Goal: Check status: Verify the current state of an ongoing process or item

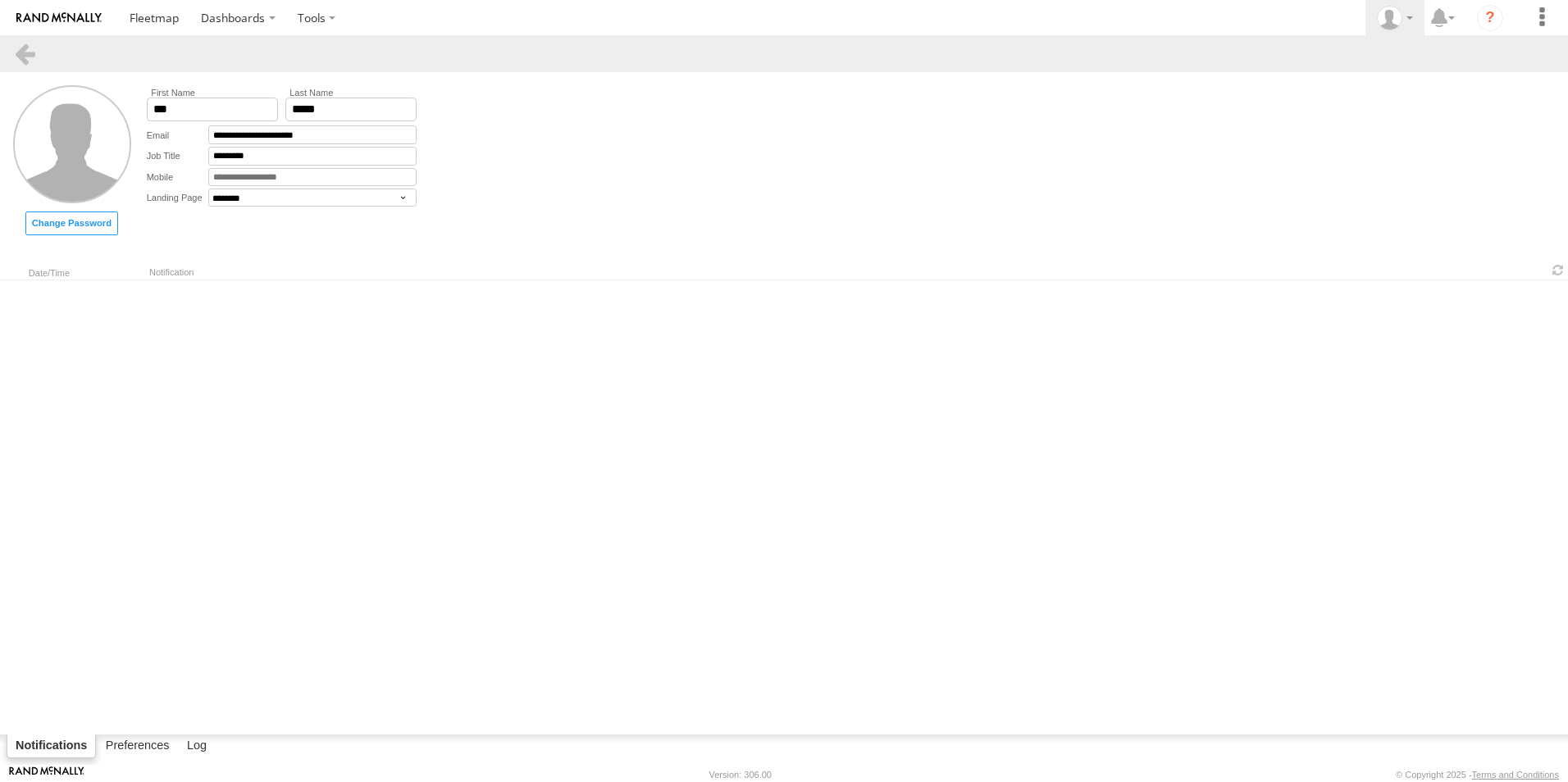
click at [46, 13] on img at bounding box center [59, 18] width 85 height 12
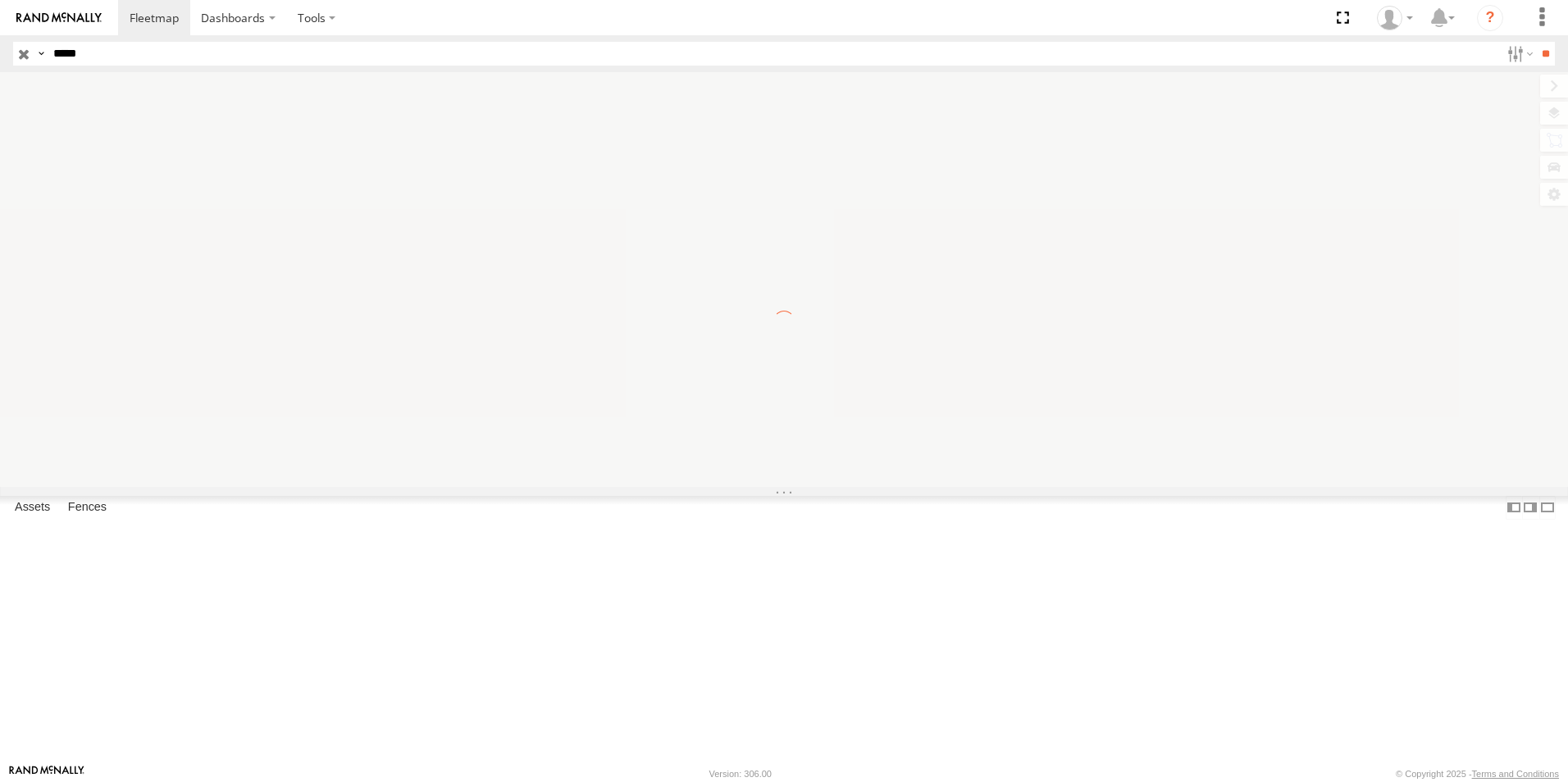
click at [1536, 41] on input "**" at bounding box center [1546, 53] width 19 height 24
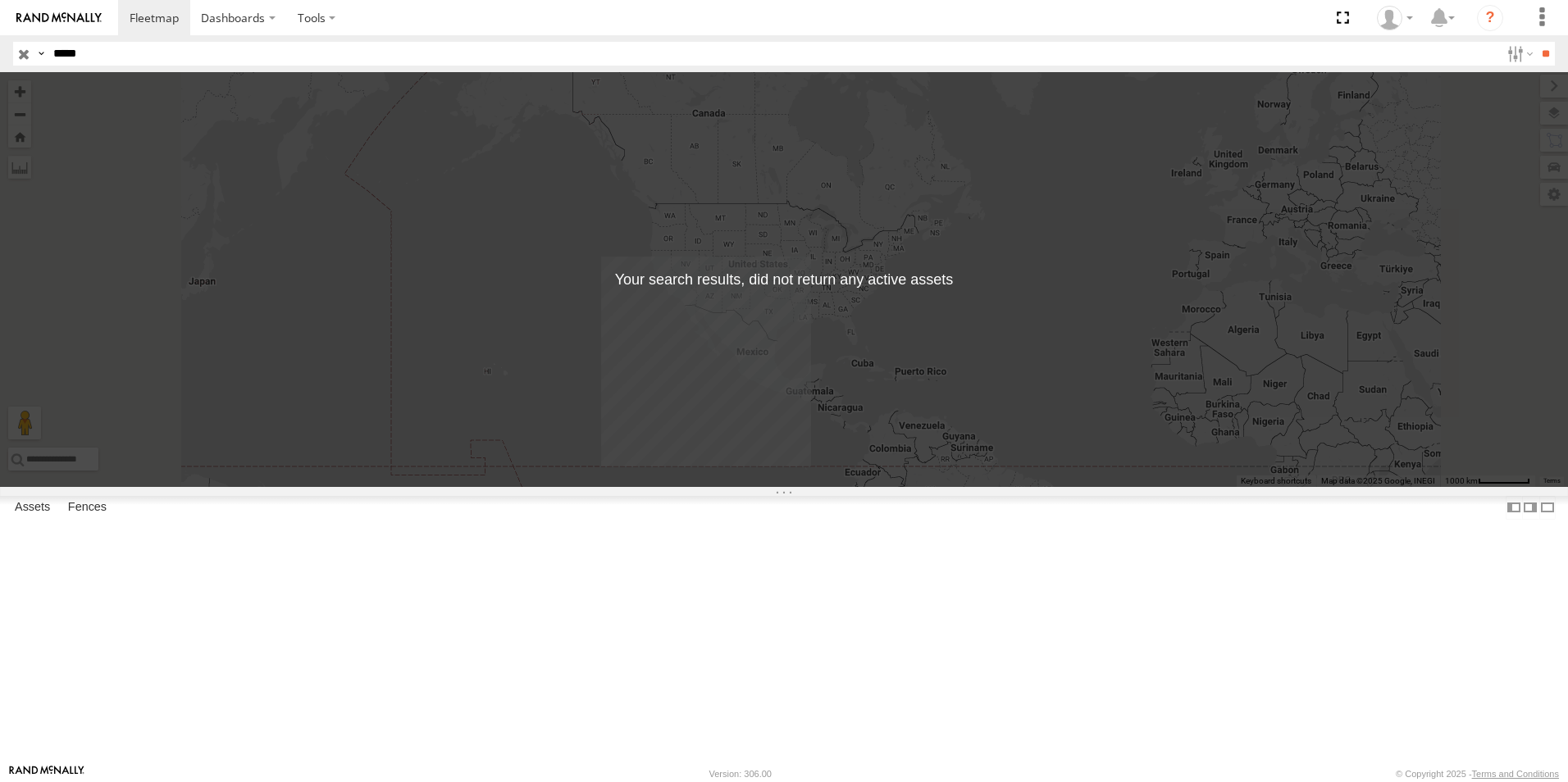
click at [172, 64] on input "*****" at bounding box center [772, 53] width 1453 height 24
type input "*"
type input "***"
click at [1536, 41] on input "**" at bounding box center [1546, 53] width 19 height 24
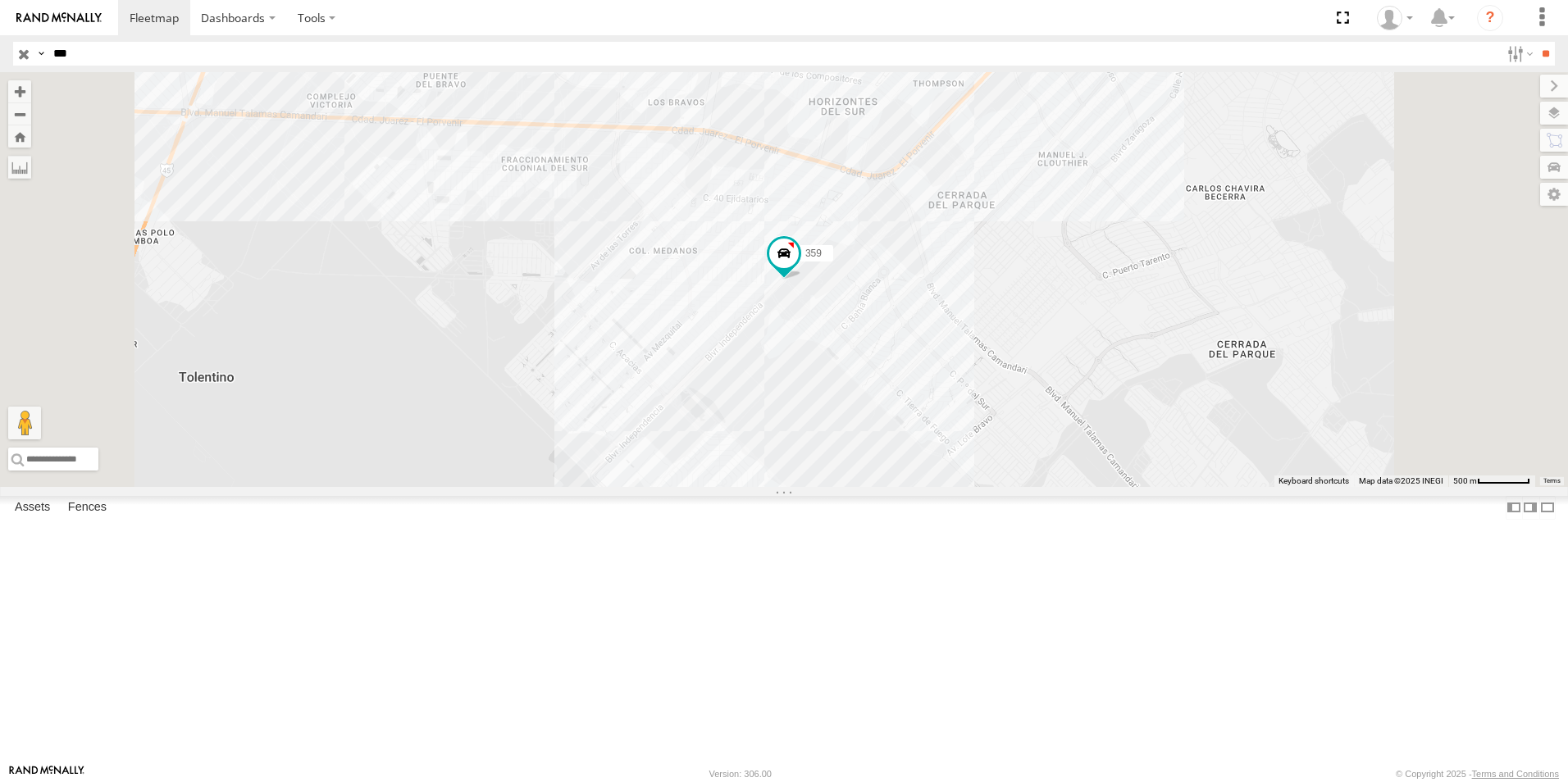
click at [0, 0] on div "Asset Current Location" at bounding box center [0, 0] width 0 height 0
click at [0, 0] on div "359" at bounding box center [0, 0] width 0 height 0
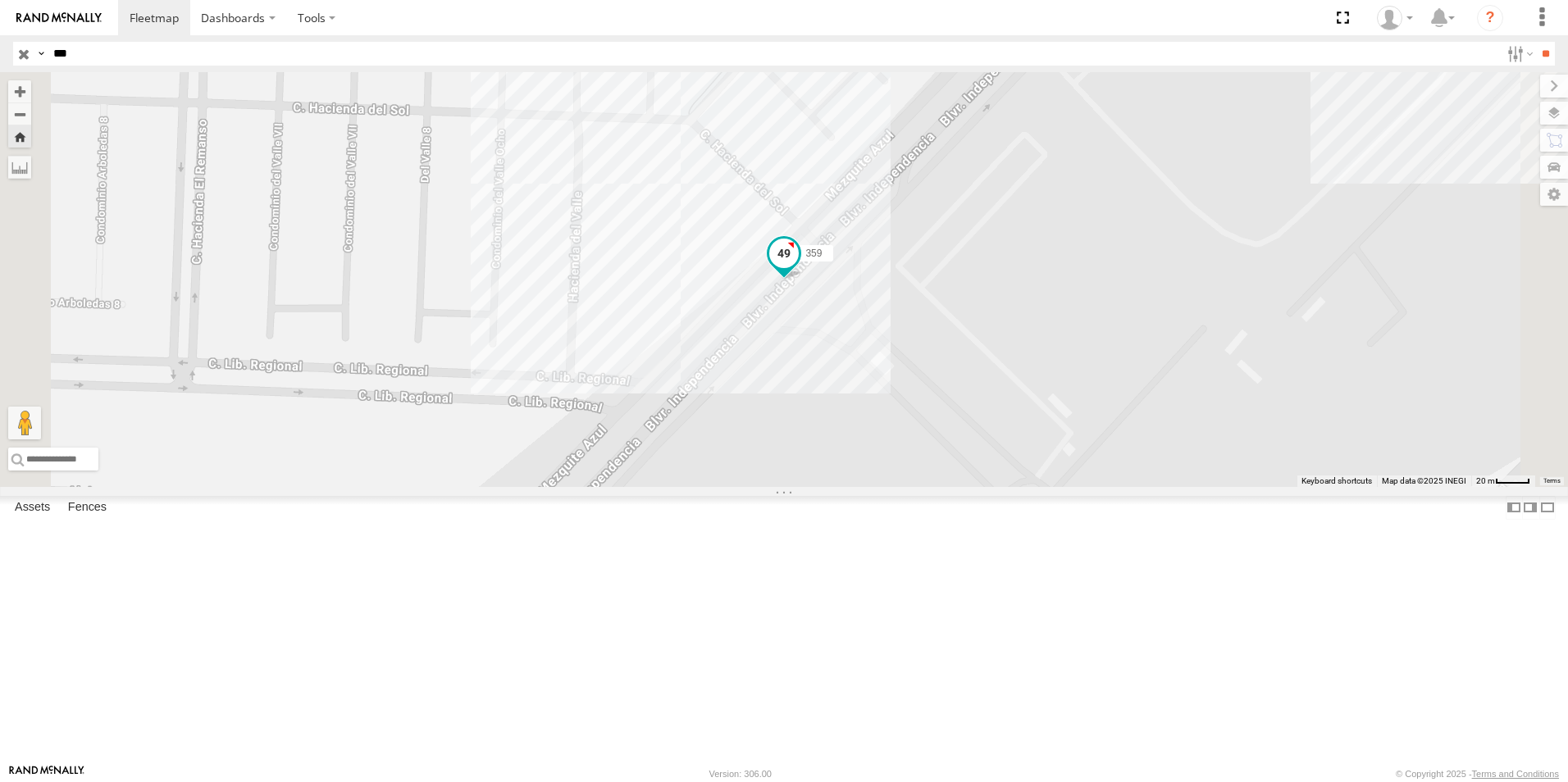
click at [798, 268] on span at bounding box center [784, 253] width 30 height 30
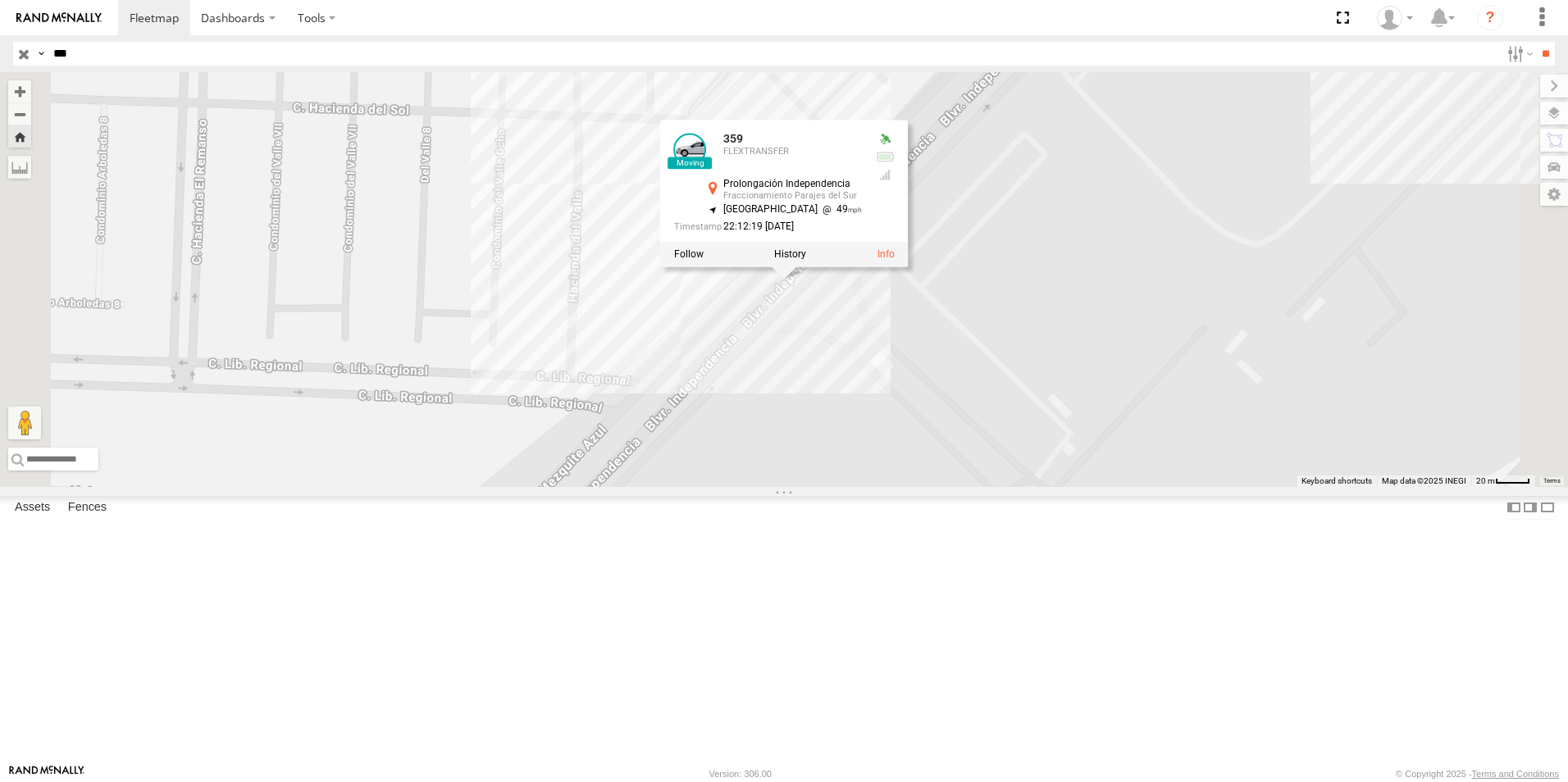
click at [1287, 420] on div "359 359 FLEXTRANSFER Prolongación Independencia Fraccionamiento Parajes del Sur…" at bounding box center [784, 280] width 1568 height 415
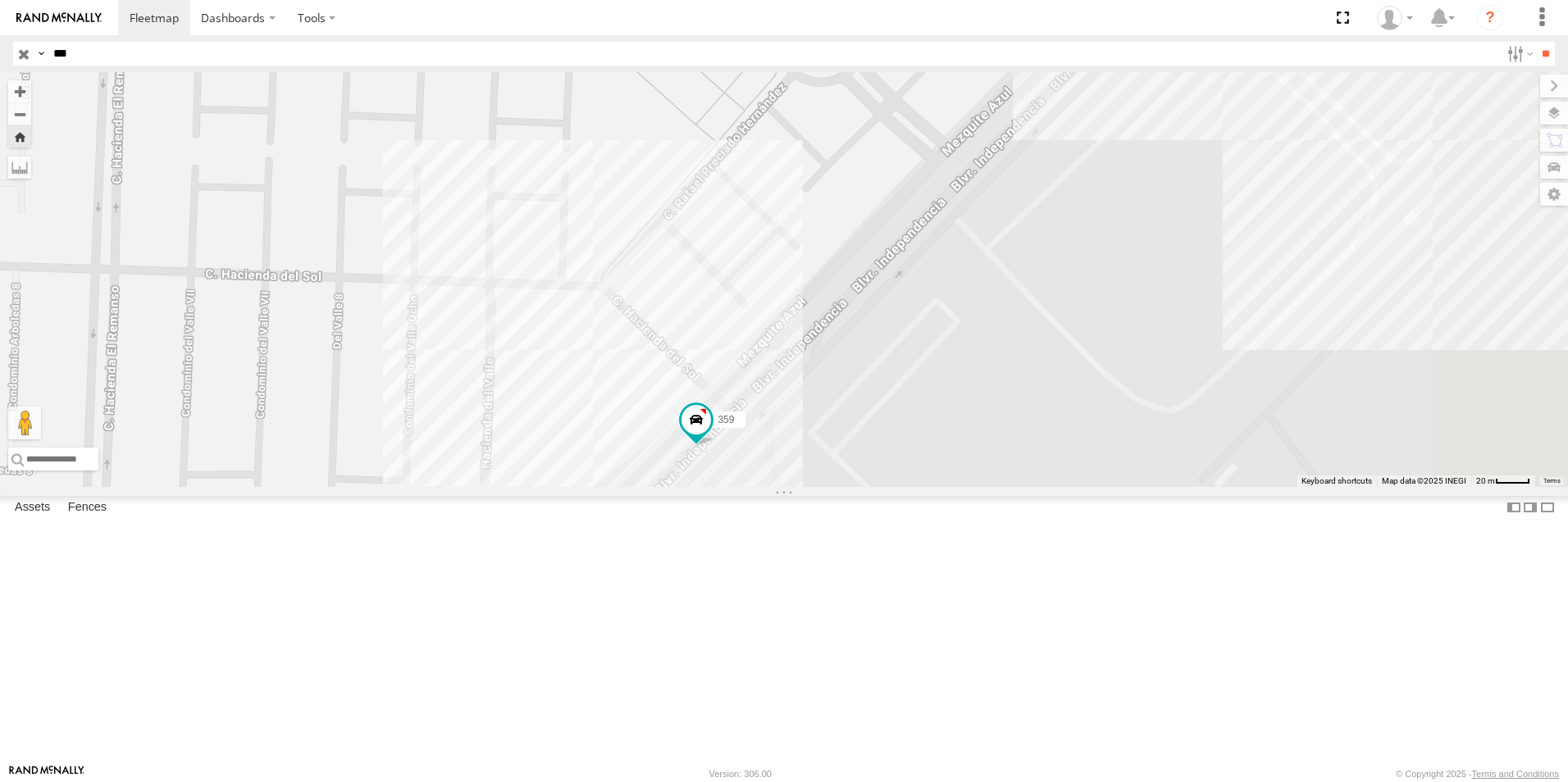
drag, startPoint x: 1311, startPoint y: 381, endPoint x: 1203, endPoint y: 573, distance: 220.3
click at [1203, 487] on div "359" at bounding box center [784, 280] width 1568 height 415
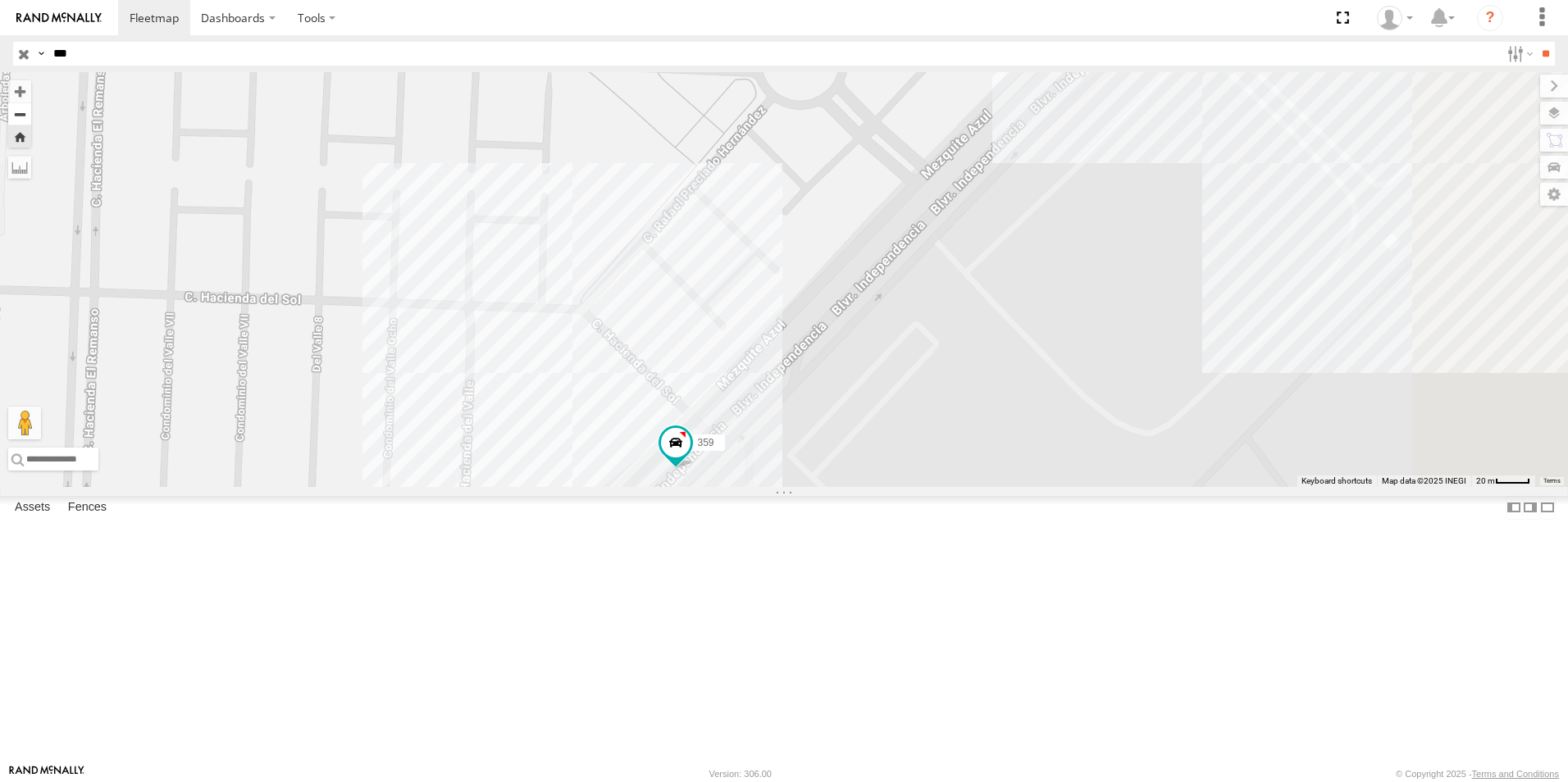
click at [31, 121] on button "Zoom out" at bounding box center [20, 114] width 23 height 23
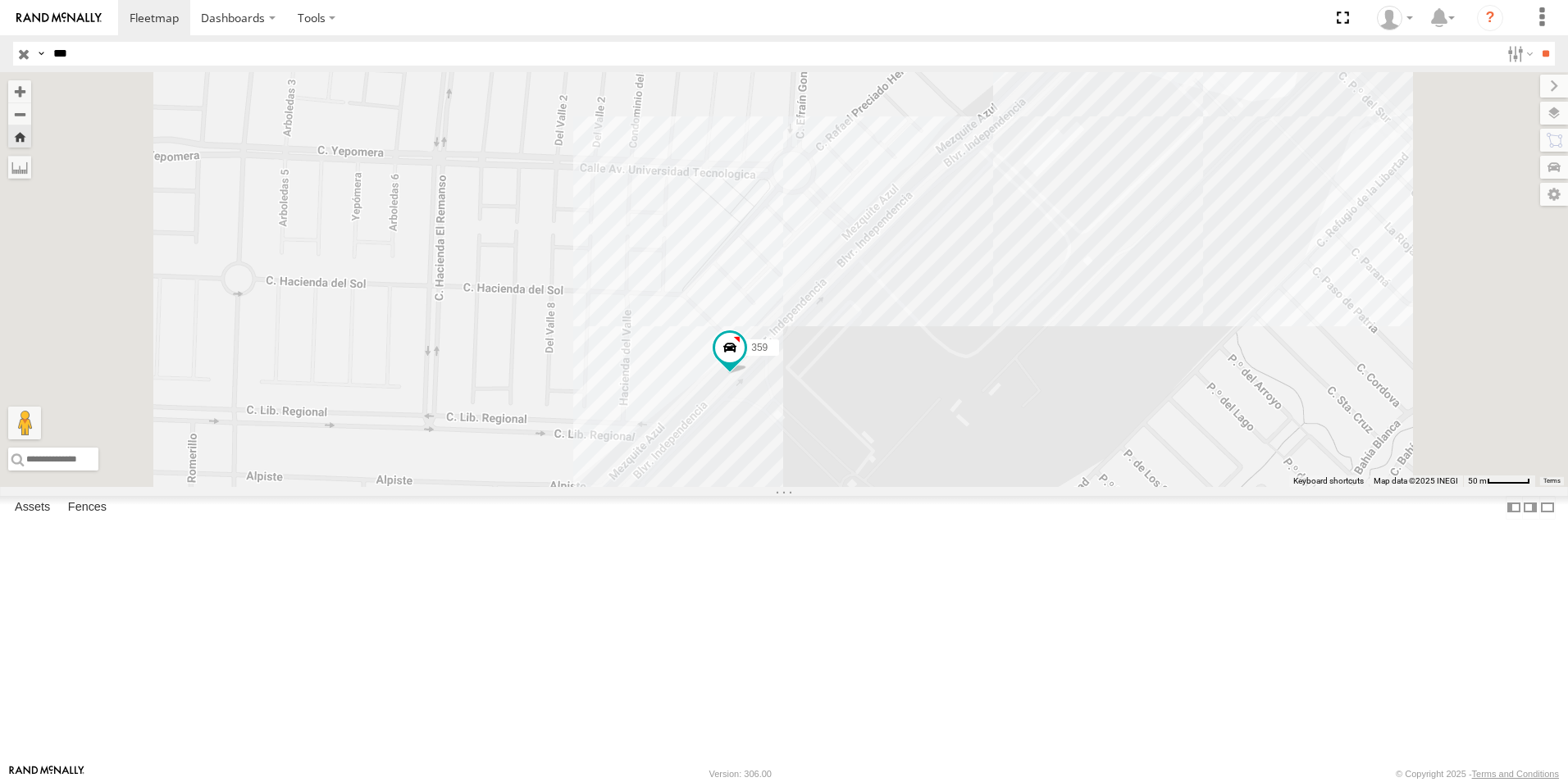
click at [1245, 274] on div "359" at bounding box center [784, 280] width 1568 height 415
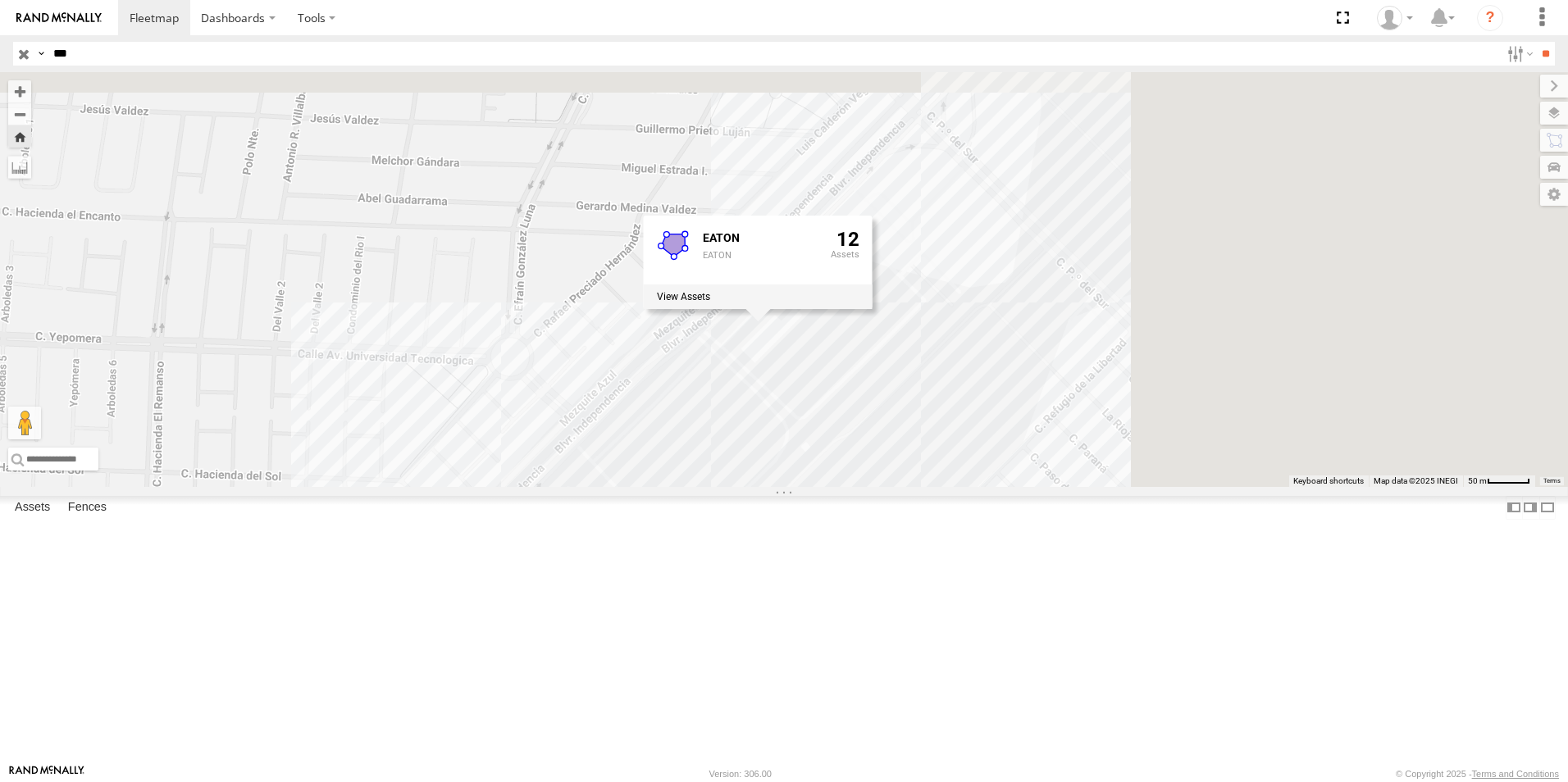
drag, startPoint x: 1213, startPoint y: 410, endPoint x: 910, endPoint y: 607, distance: 361.4
click at [907, 487] on div "359 [PERSON_NAME] [PERSON_NAME] 12" at bounding box center [784, 280] width 1568 height 415
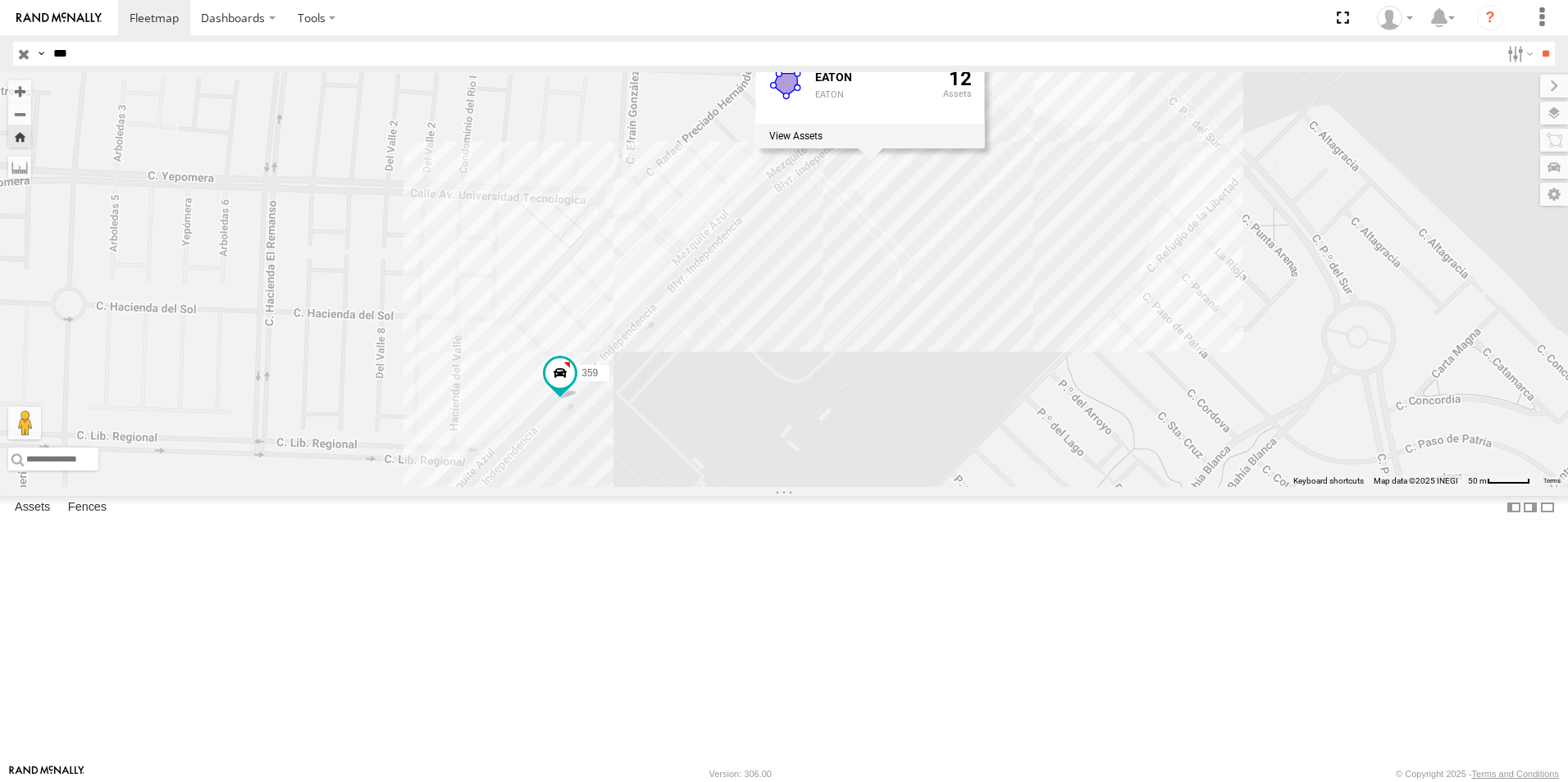
drag, startPoint x: 1243, startPoint y: 429, endPoint x: 1387, endPoint y: 245, distance: 233.6
click at [1387, 245] on div "359 [PERSON_NAME] [PERSON_NAME] 12" at bounding box center [784, 280] width 1568 height 415
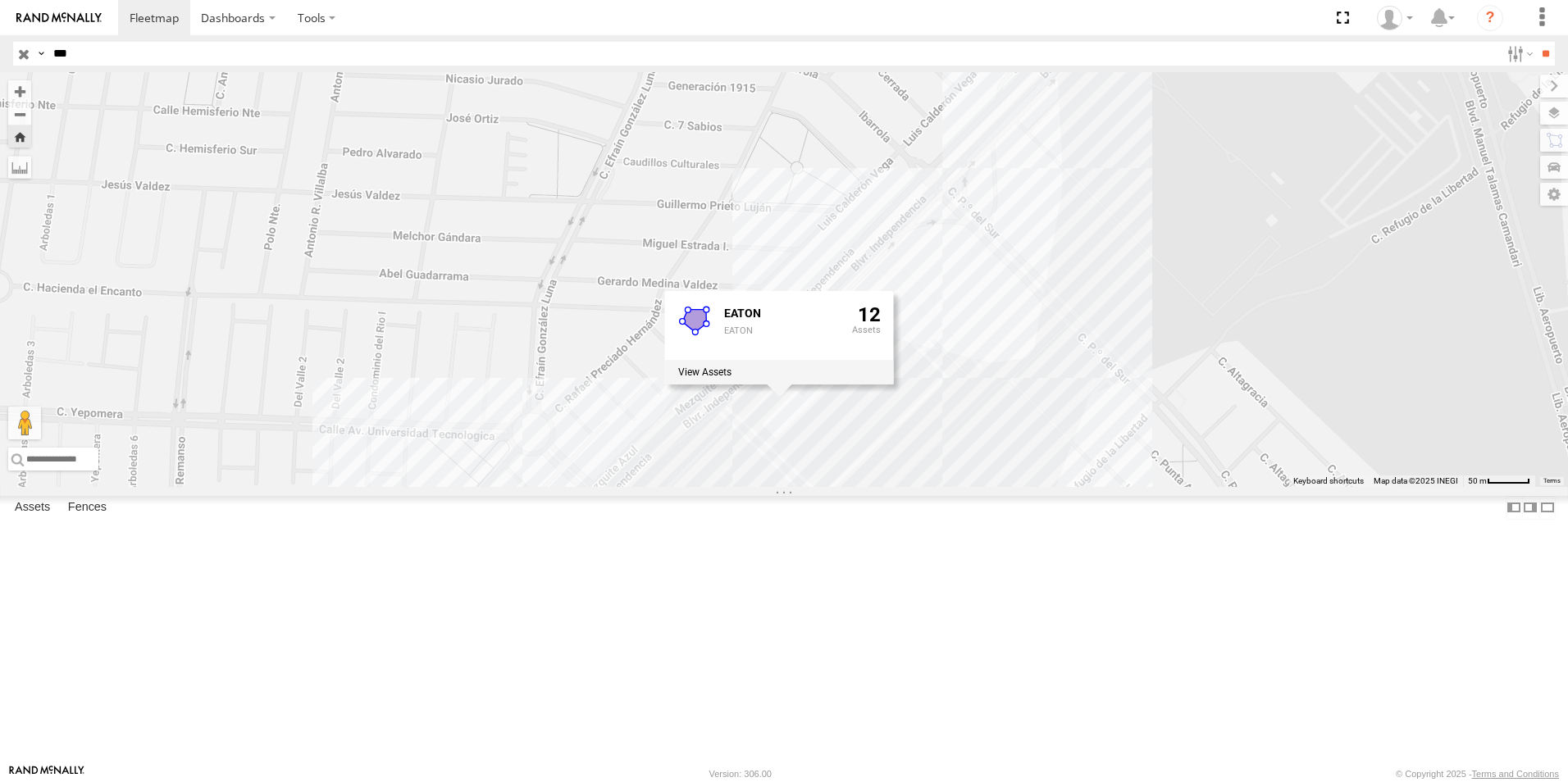
drag, startPoint x: 1366, startPoint y: 228, endPoint x: 1273, endPoint y: 469, distance: 258.3
click at [1273, 469] on div "359 [PERSON_NAME] [PERSON_NAME] 12" at bounding box center [784, 280] width 1568 height 415
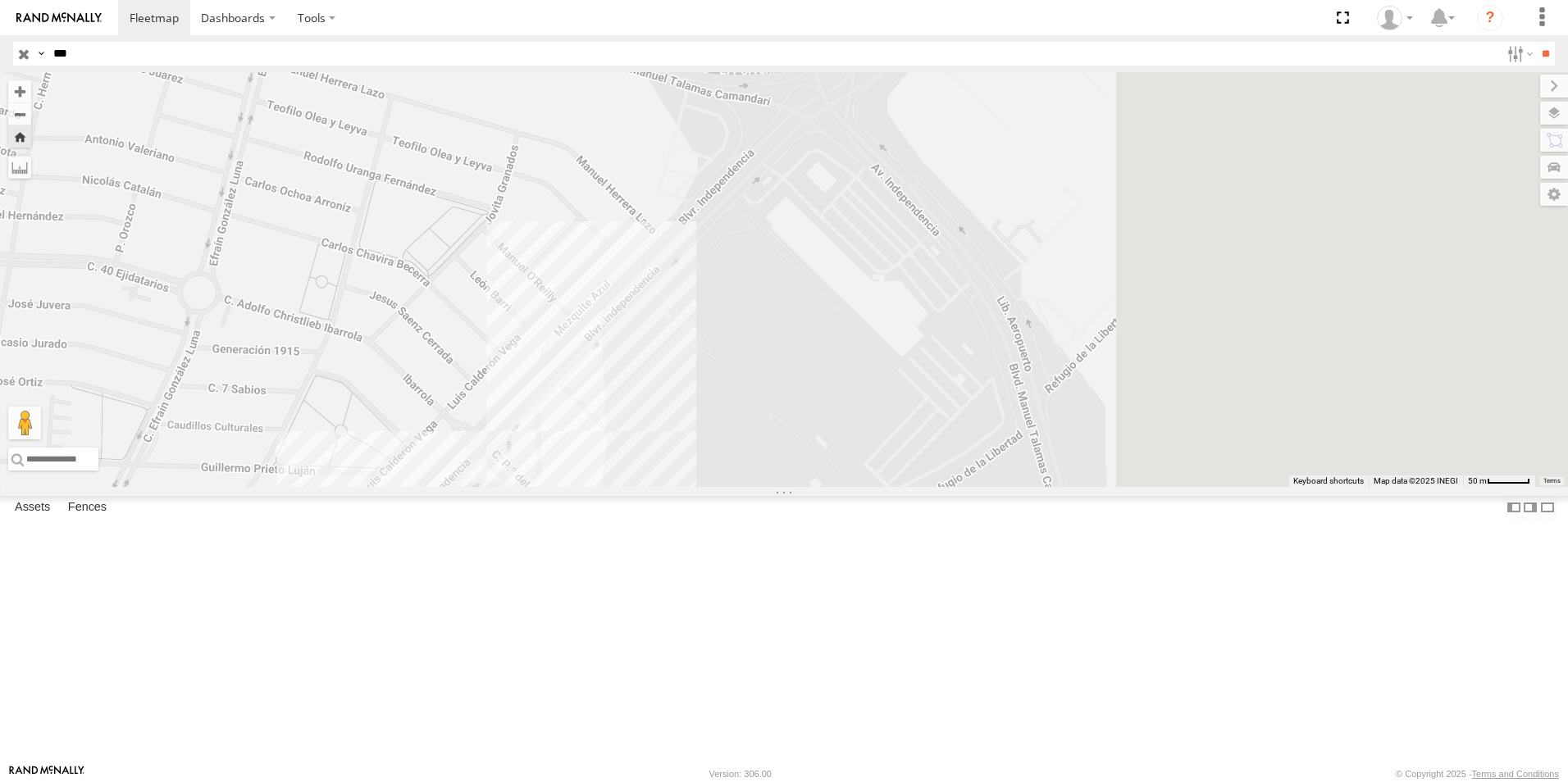
drag, startPoint x: 1365, startPoint y: 293, endPoint x: 918, endPoint y: 539, distance: 510.2
click at [918, 487] on div "359 [PERSON_NAME] [PERSON_NAME] 12" at bounding box center [784, 280] width 1568 height 415
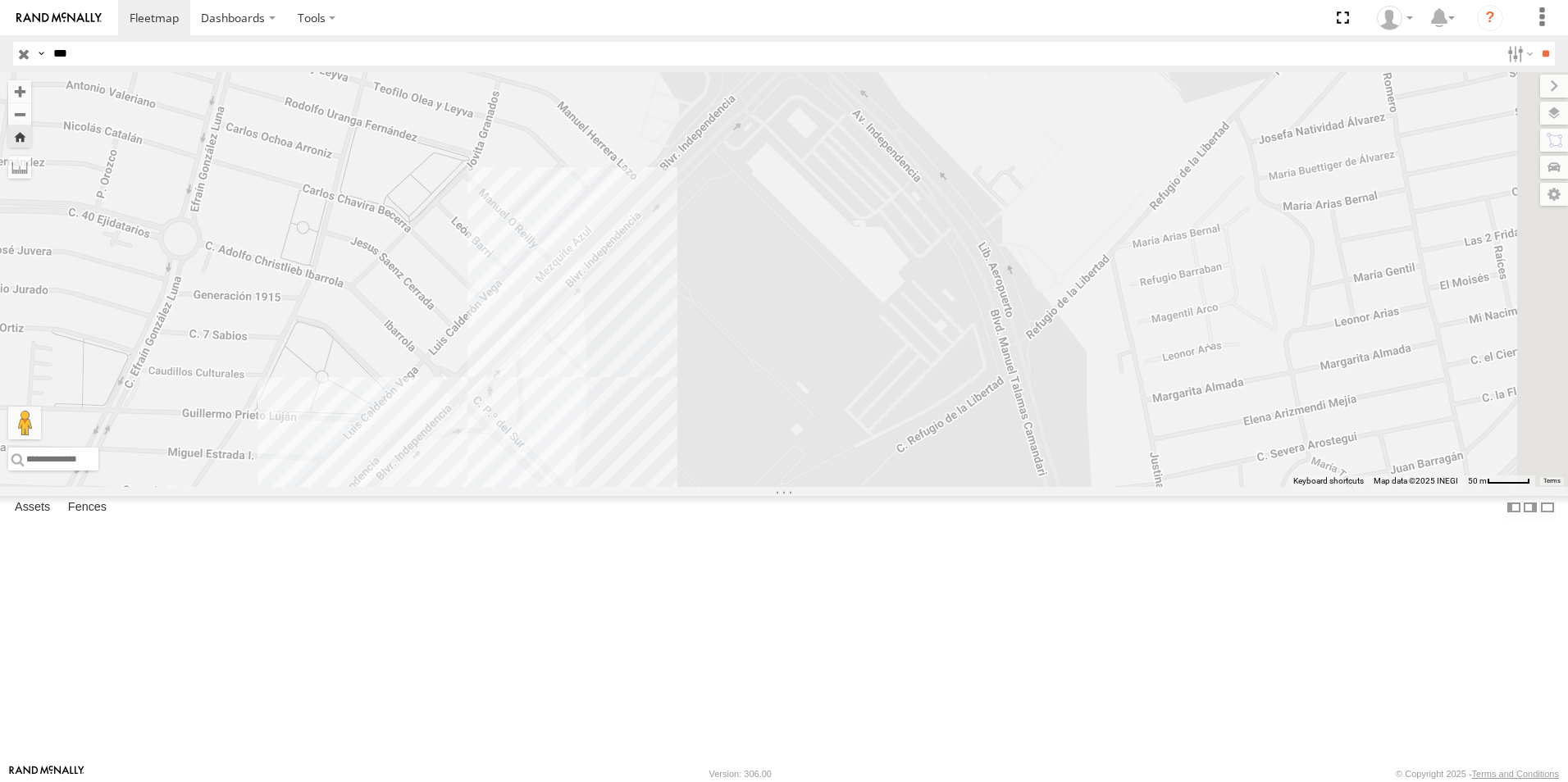
drag, startPoint x: 1005, startPoint y: 421, endPoint x: 1072, endPoint y: 232, distance: 200.5
click at [1072, 232] on div "359 [PERSON_NAME] [PERSON_NAME] 12" at bounding box center [784, 280] width 1568 height 415
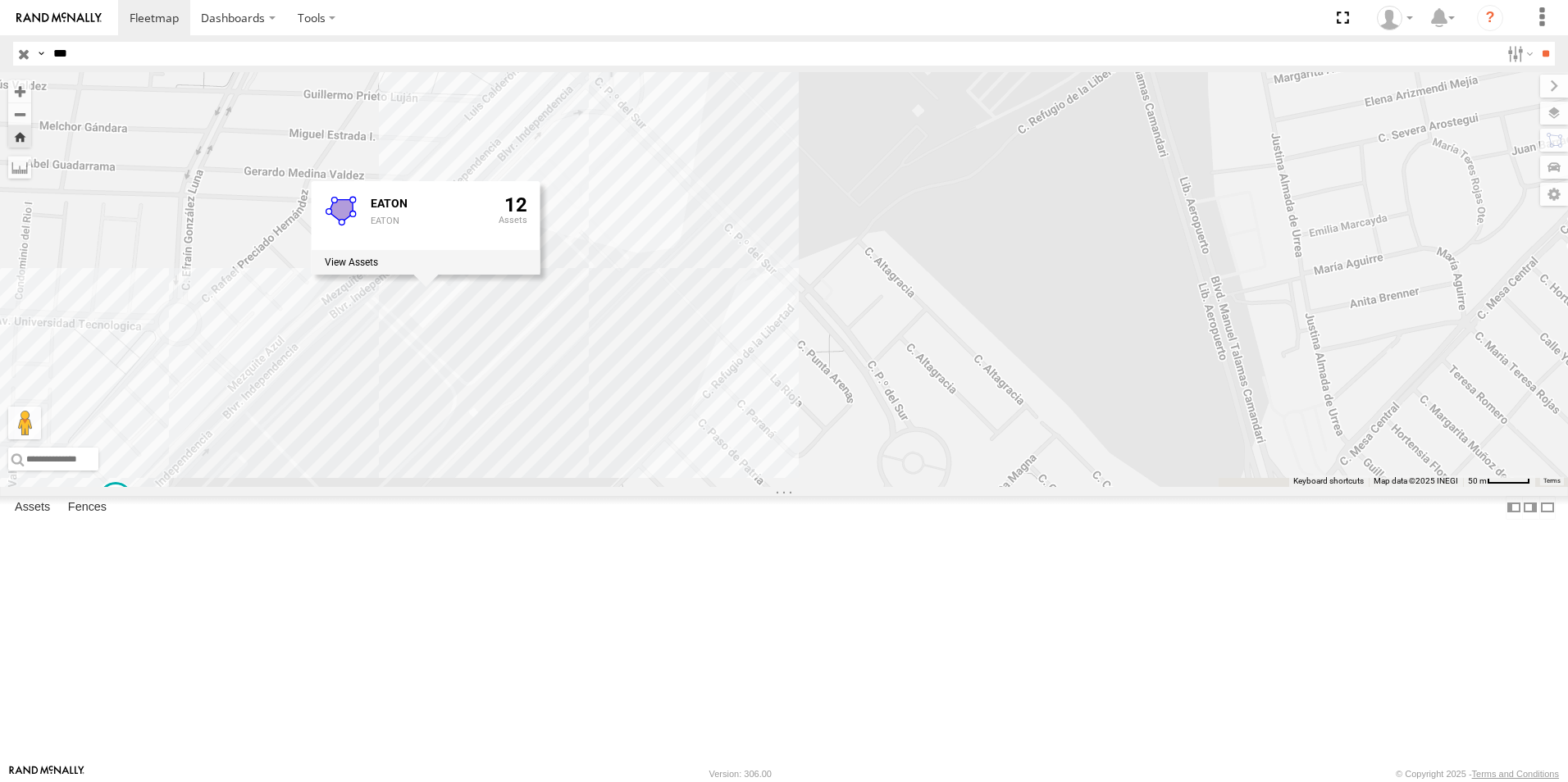
drag, startPoint x: 1093, startPoint y: 397, endPoint x: 1390, endPoint y: -10, distance: 503.8
click at [1390, 0] on html "Dashboards" at bounding box center [784, 391] width 1568 height 782
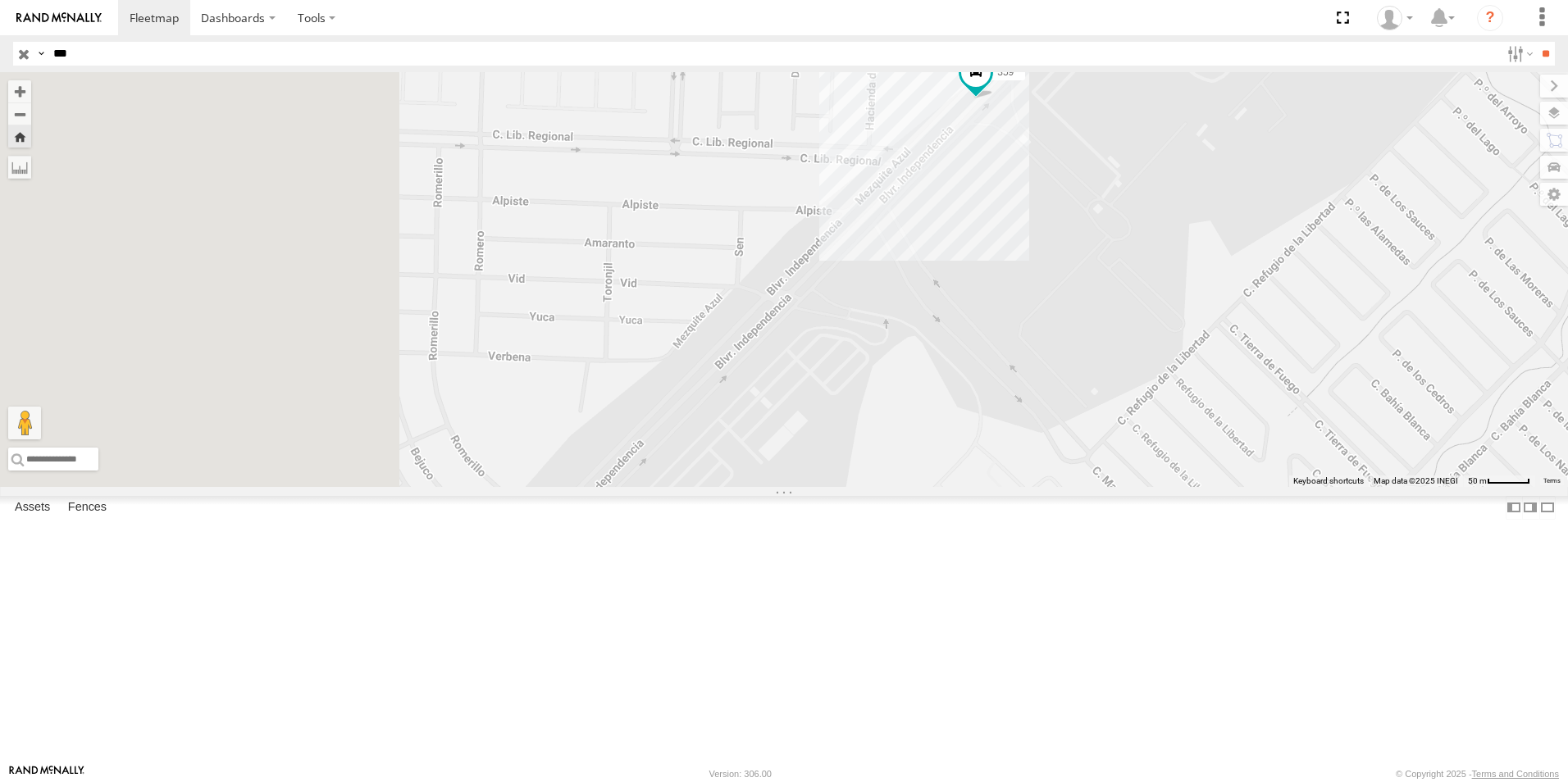
drag, startPoint x: 974, startPoint y: 216, endPoint x: 1380, endPoint y: 249, distance: 407.3
click at [1380, 249] on div "359 [PERSON_NAME] [PERSON_NAME] 12" at bounding box center [784, 280] width 1568 height 415
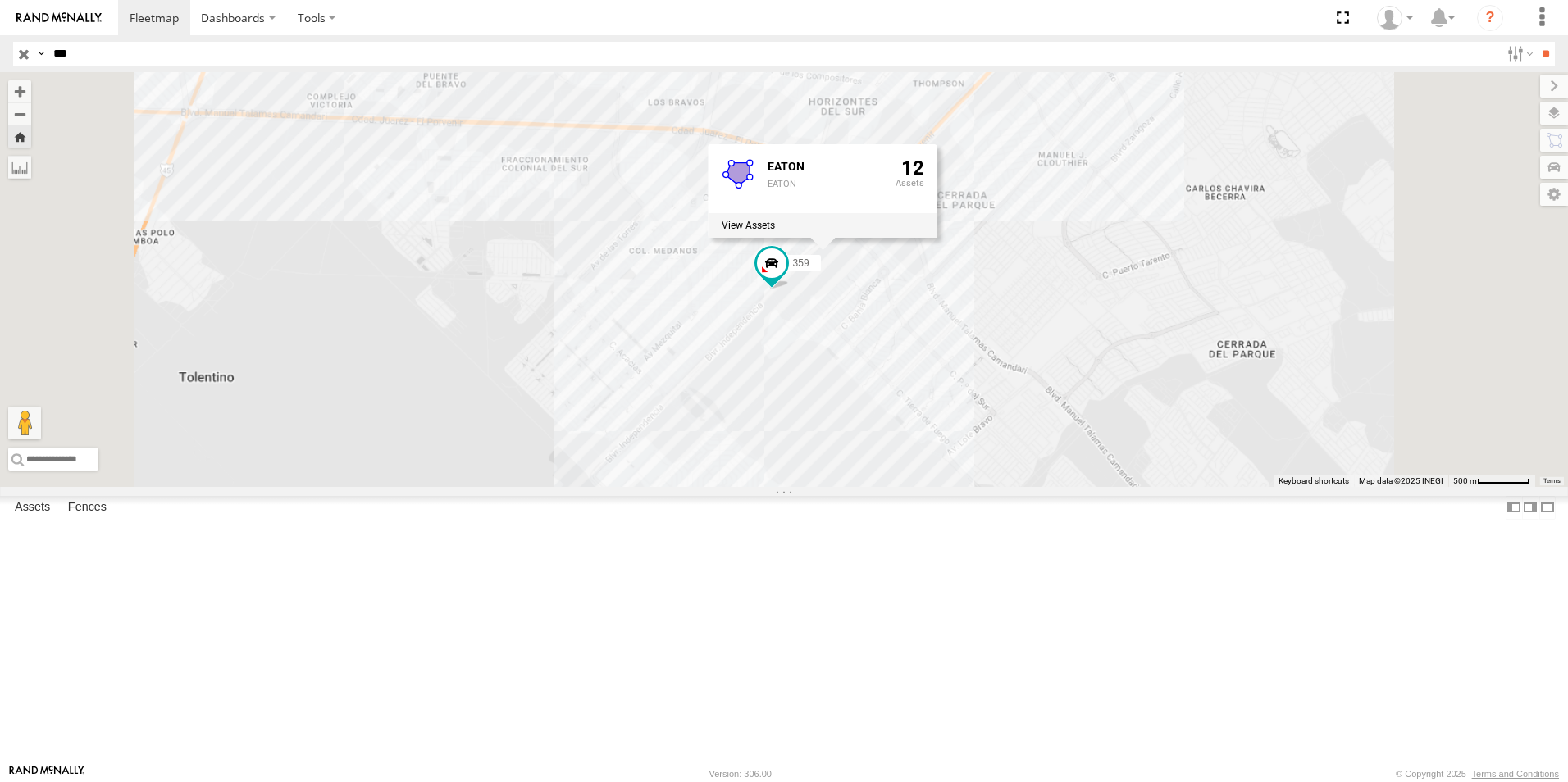
click at [0, 0] on div "FLEXTRANSFER" at bounding box center [0, 0] width 0 height 0
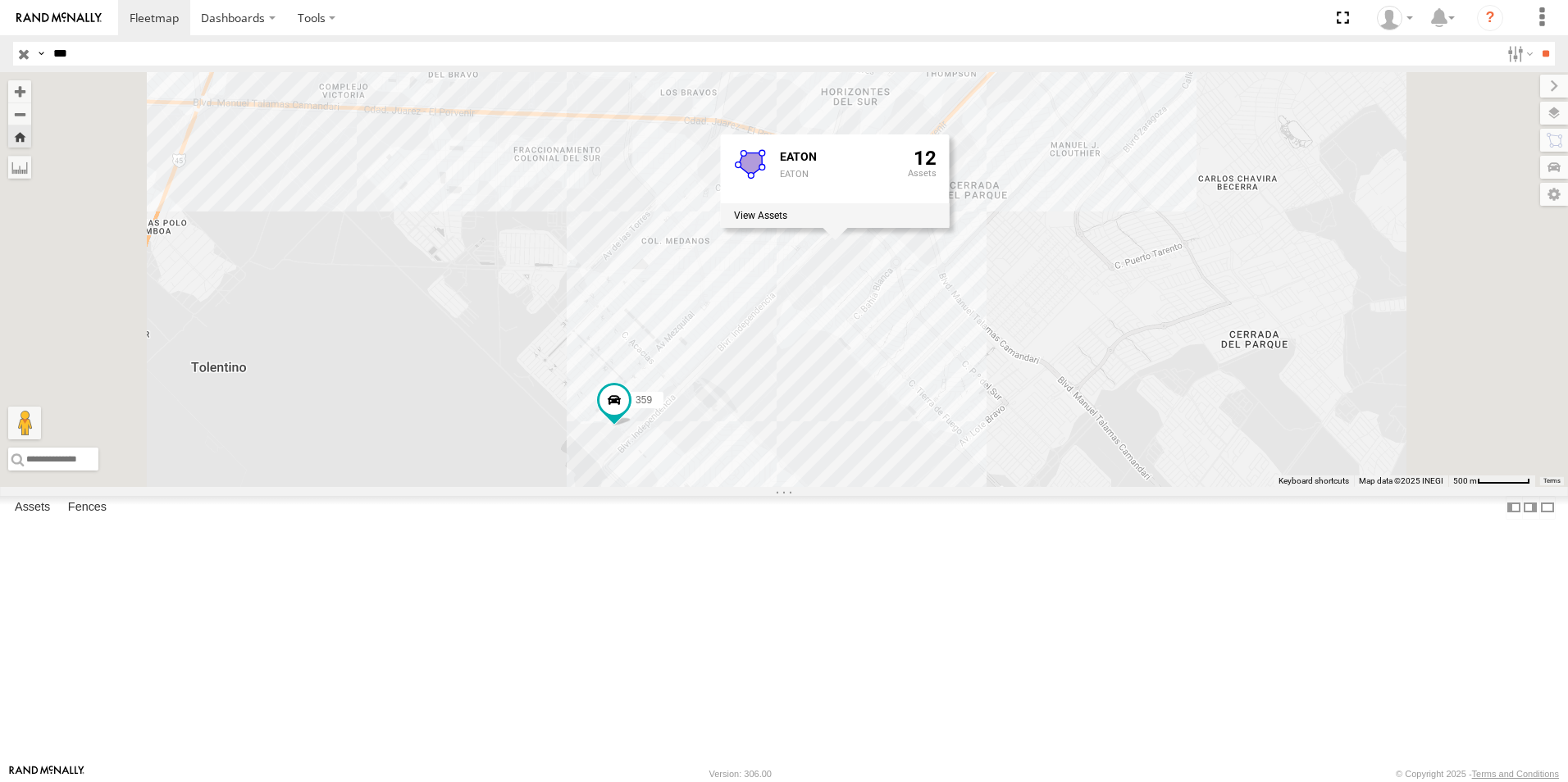
click at [0, 0] on div "359" at bounding box center [0, 0] width 0 height 0
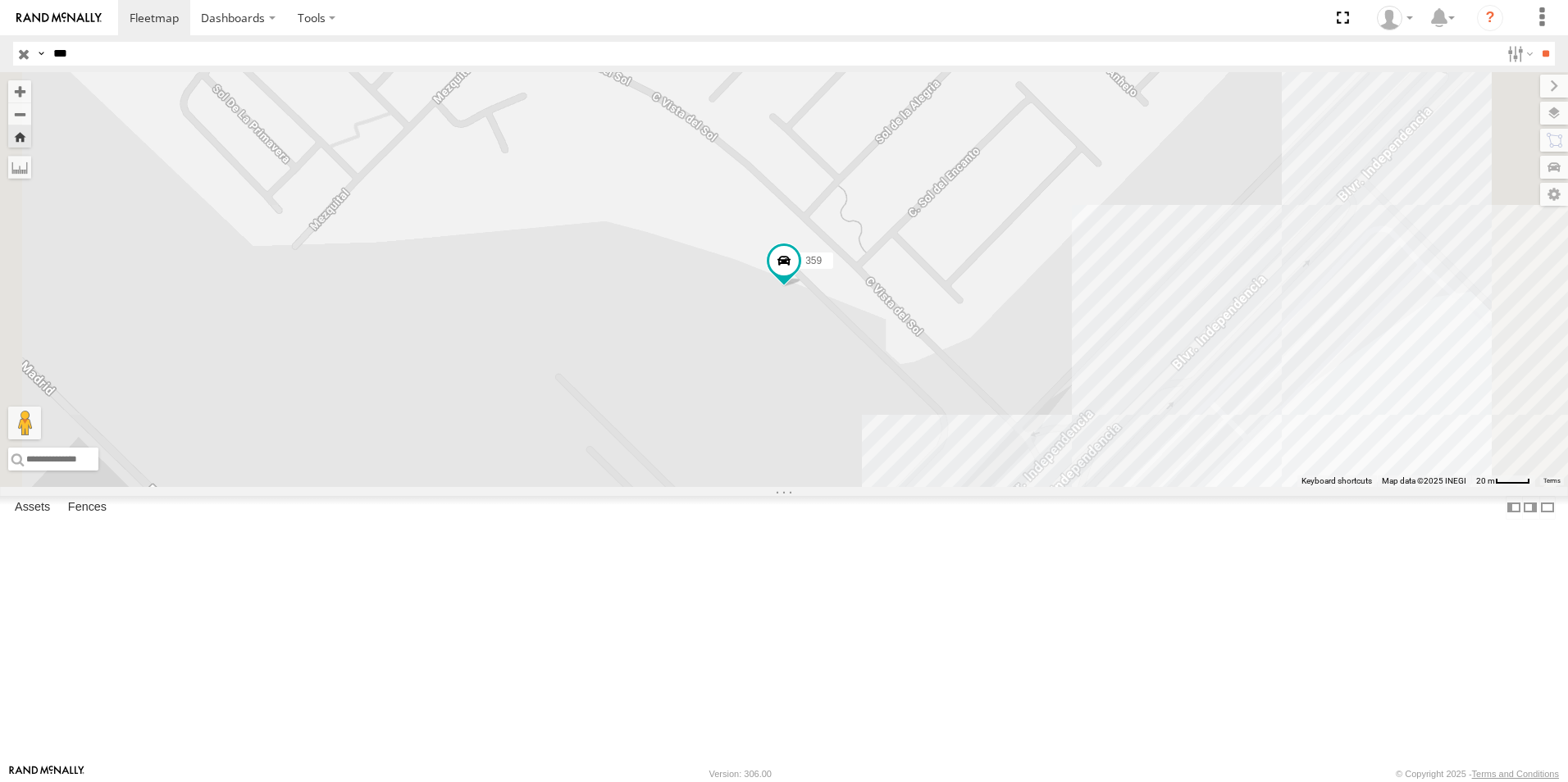
click at [0, 0] on div "FLEXTRANSFER" at bounding box center [0, 0] width 0 height 0
